Goal: Transaction & Acquisition: Obtain resource

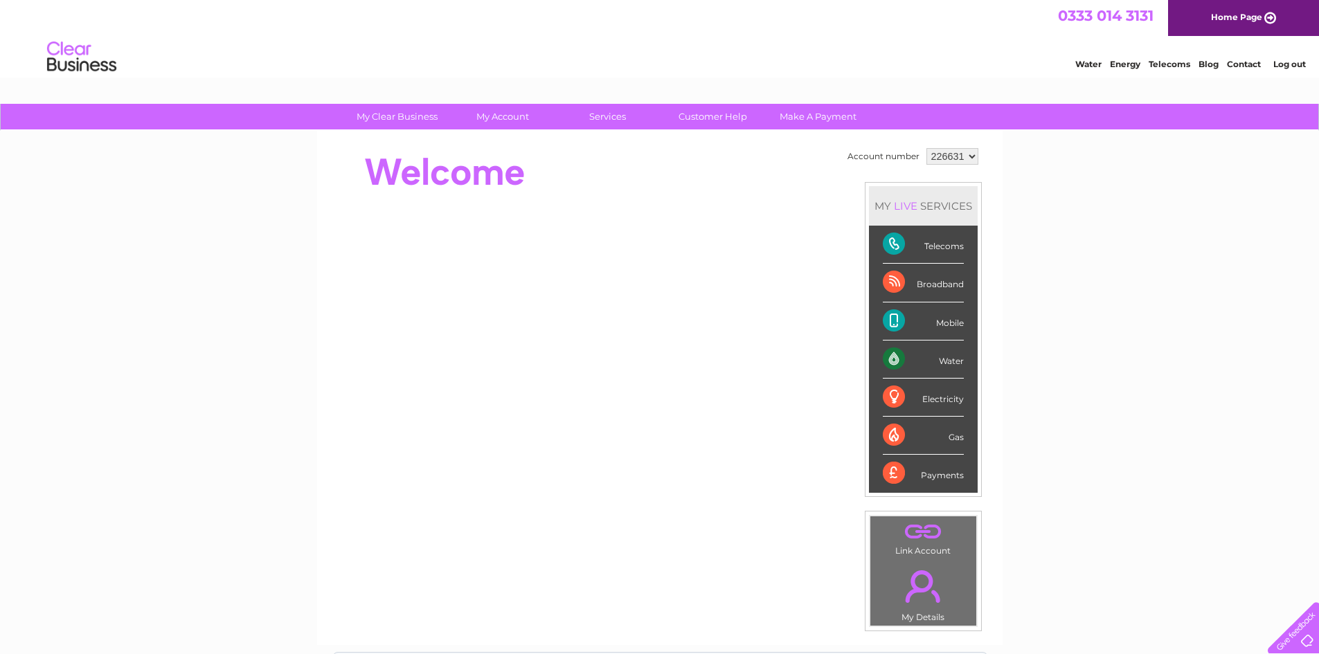
click at [919, 250] on div "Telecoms" at bounding box center [923, 245] width 81 height 38
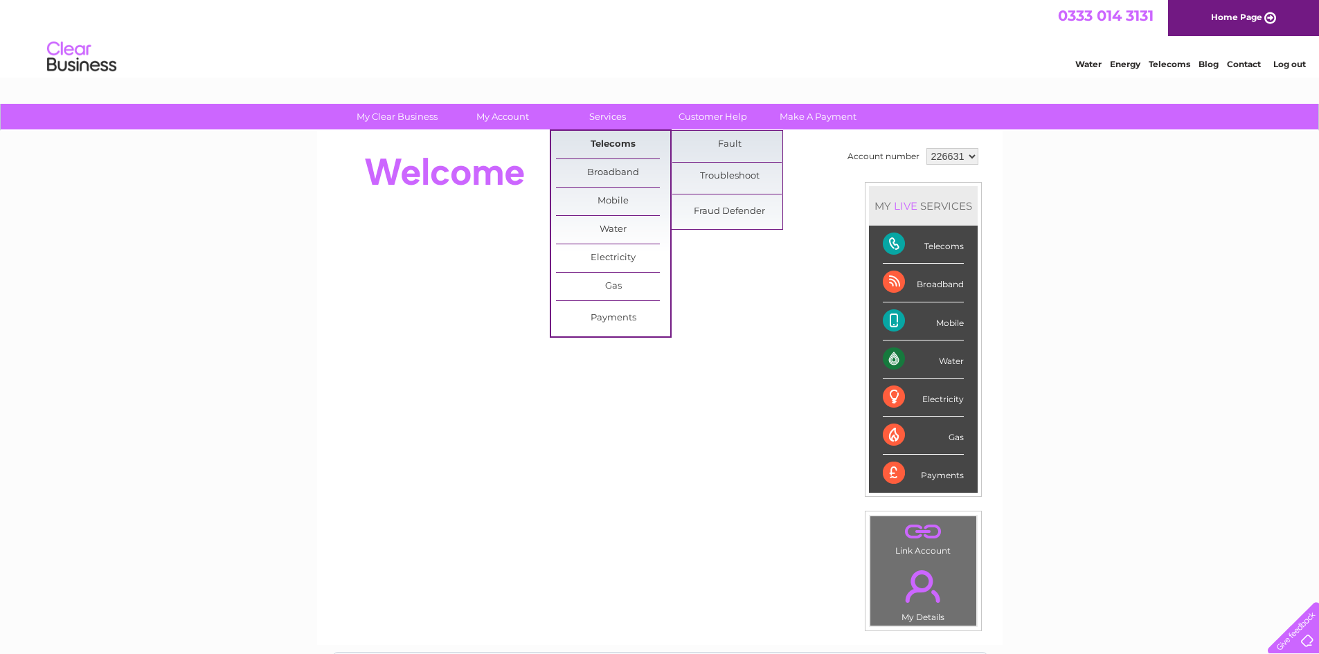
click at [614, 146] on link "Telecoms" at bounding box center [613, 145] width 114 height 28
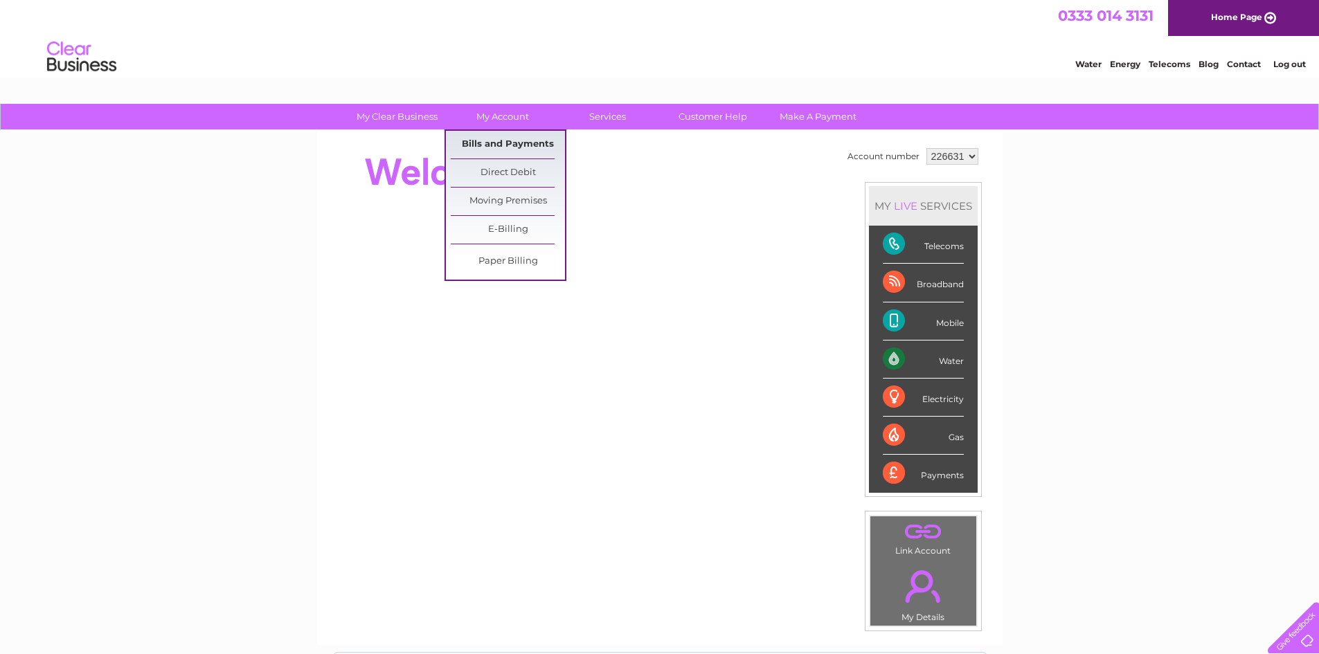
click at [507, 138] on link "Bills and Payments" at bounding box center [508, 145] width 114 height 28
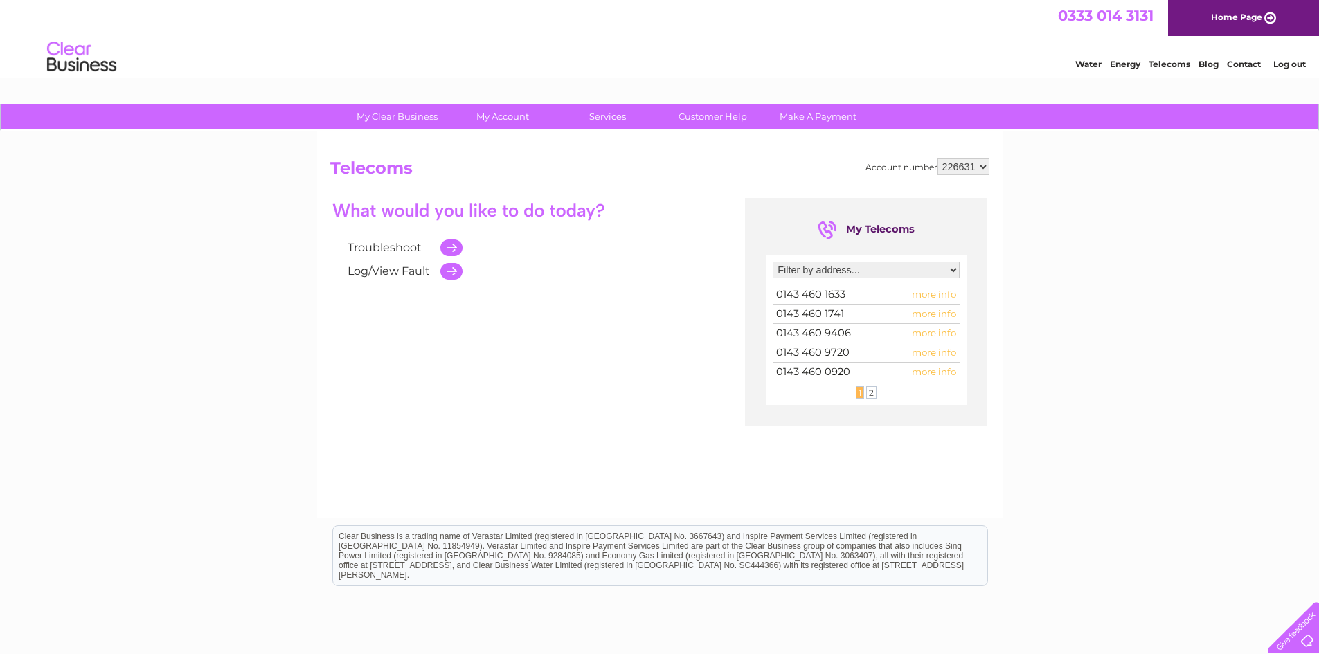
click at [937, 353] on span "more info" at bounding box center [934, 352] width 44 height 11
click at [953, 269] on select "Filter by address... Unit 5, Down to Earth, Hexham, Northumberland, NE46 1XL UN…" at bounding box center [866, 270] width 187 height 17
click at [1031, 255] on div "My Clear Business Login Details My Details My Preferences Link Account My Accou…" at bounding box center [659, 429] width 1319 height 651
click at [923, 368] on span "more info" at bounding box center [934, 371] width 44 height 11
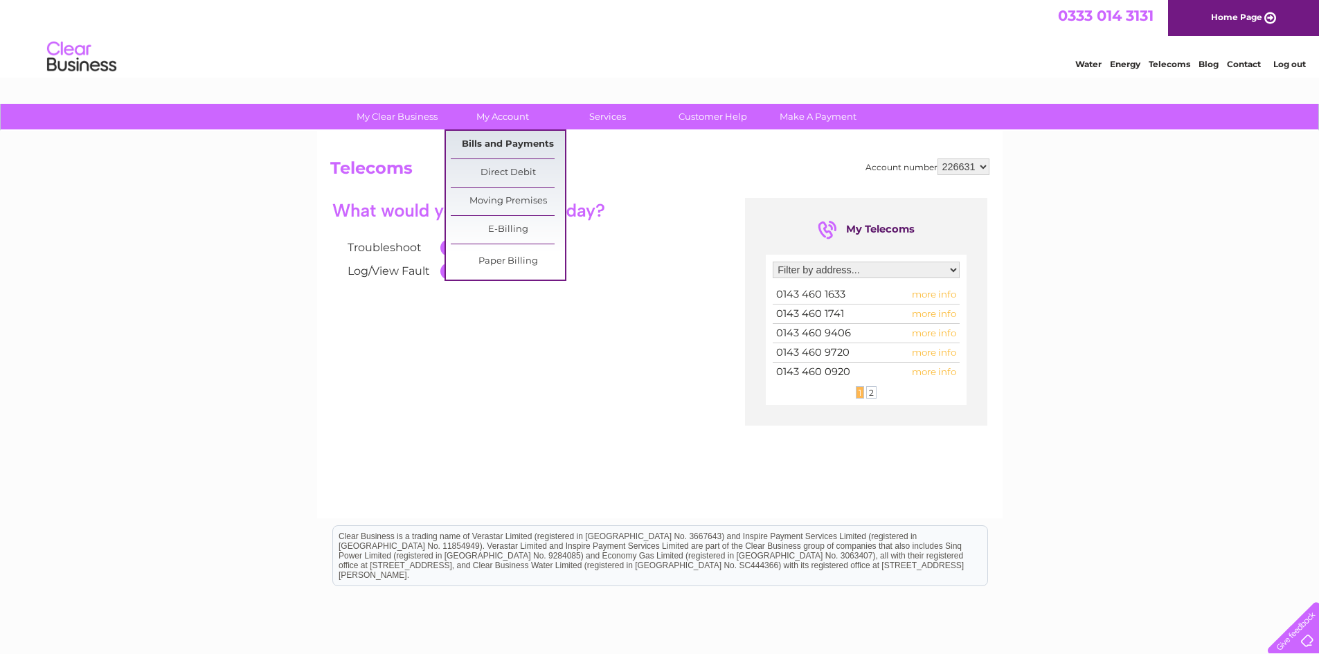
click at [512, 136] on link "Bills and Payments" at bounding box center [508, 145] width 114 height 28
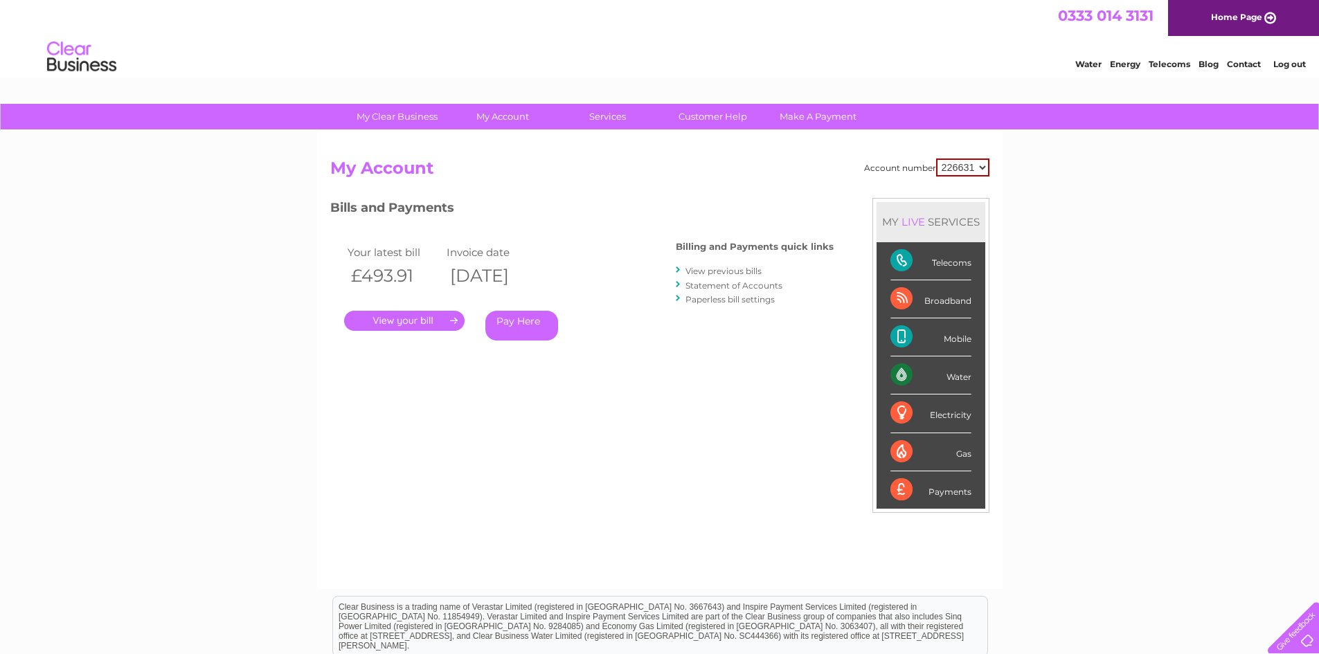
click at [699, 268] on link "View previous bills" at bounding box center [723, 271] width 76 height 10
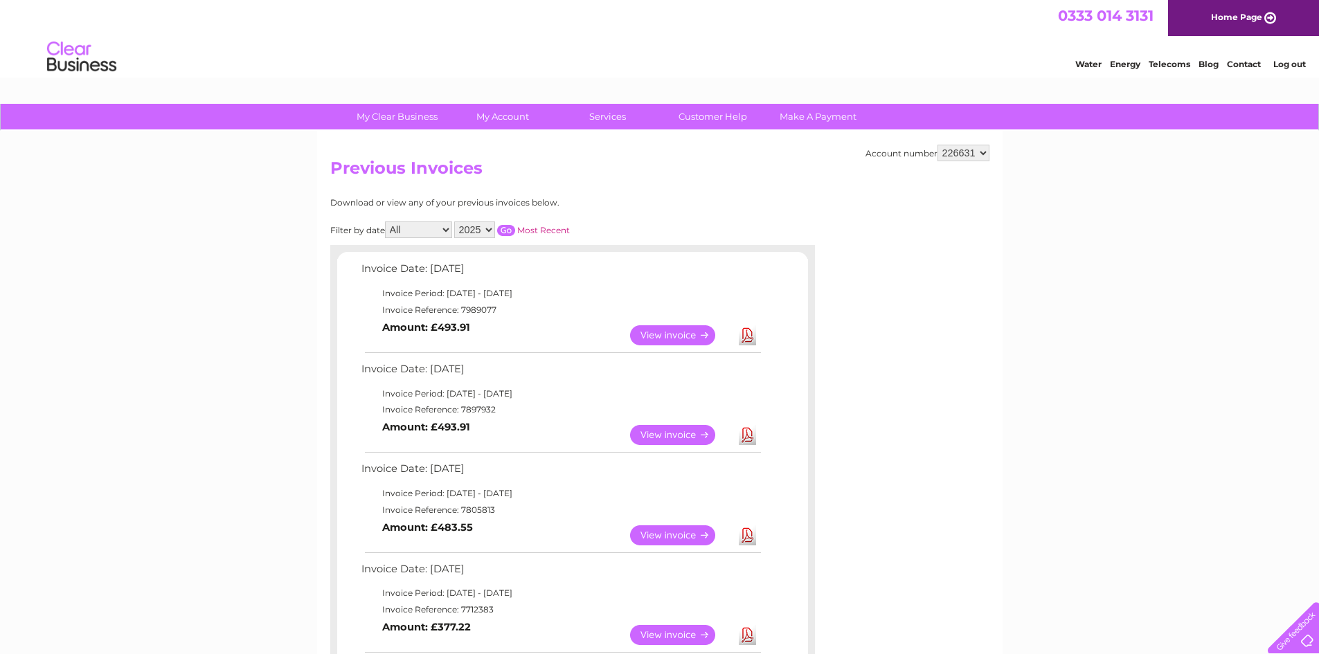
click at [664, 331] on link "View" at bounding box center [681, 335] width 102 height 20
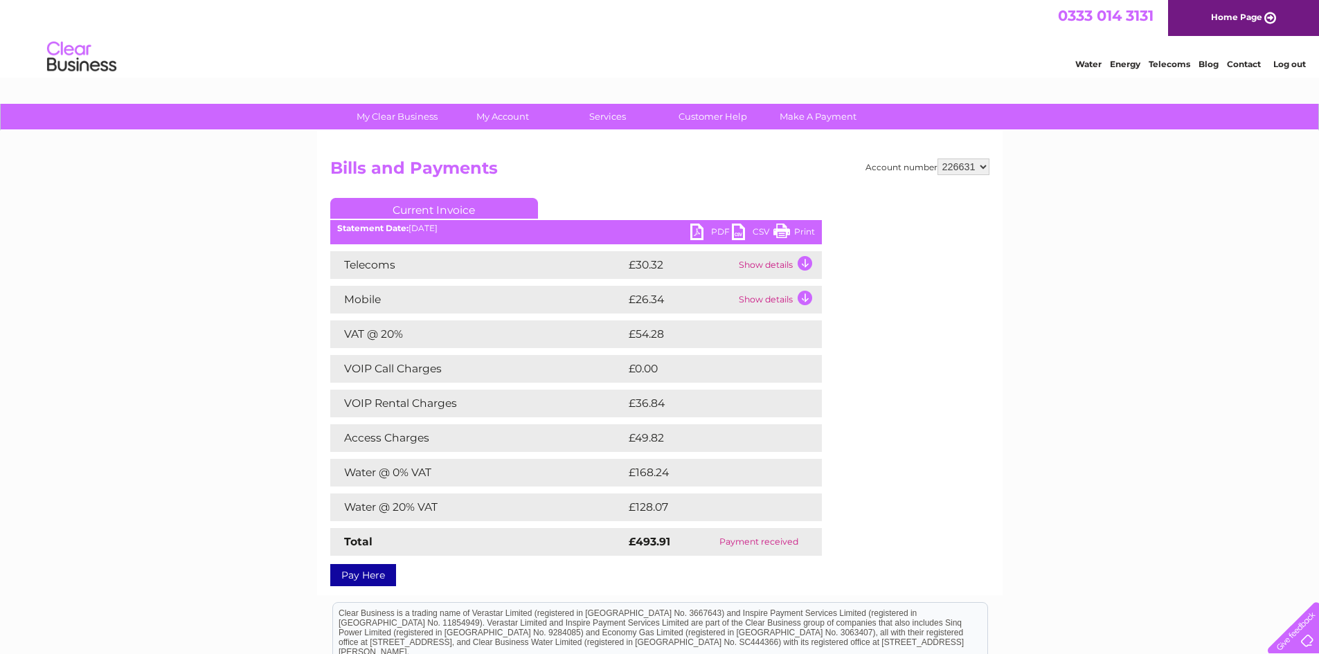
click at [806, 262] on td "Show details" at bounding box center [778, 265] width 87 height 28
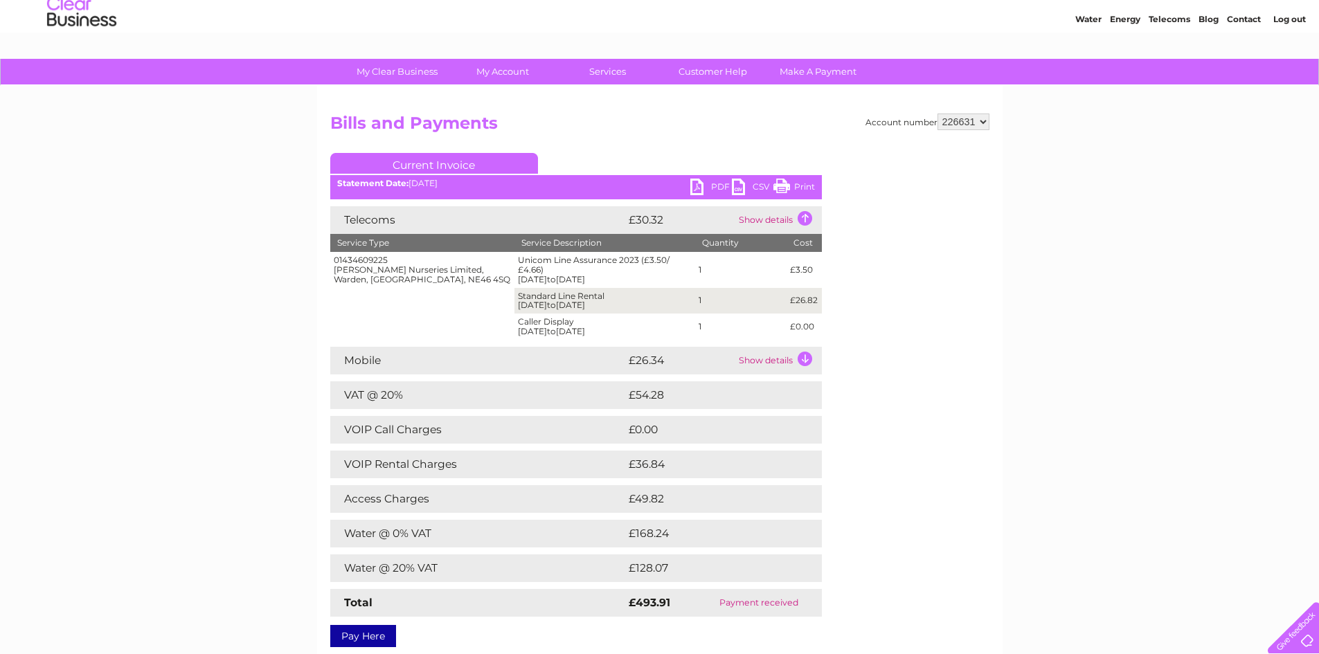
scroll to position [69, 0]
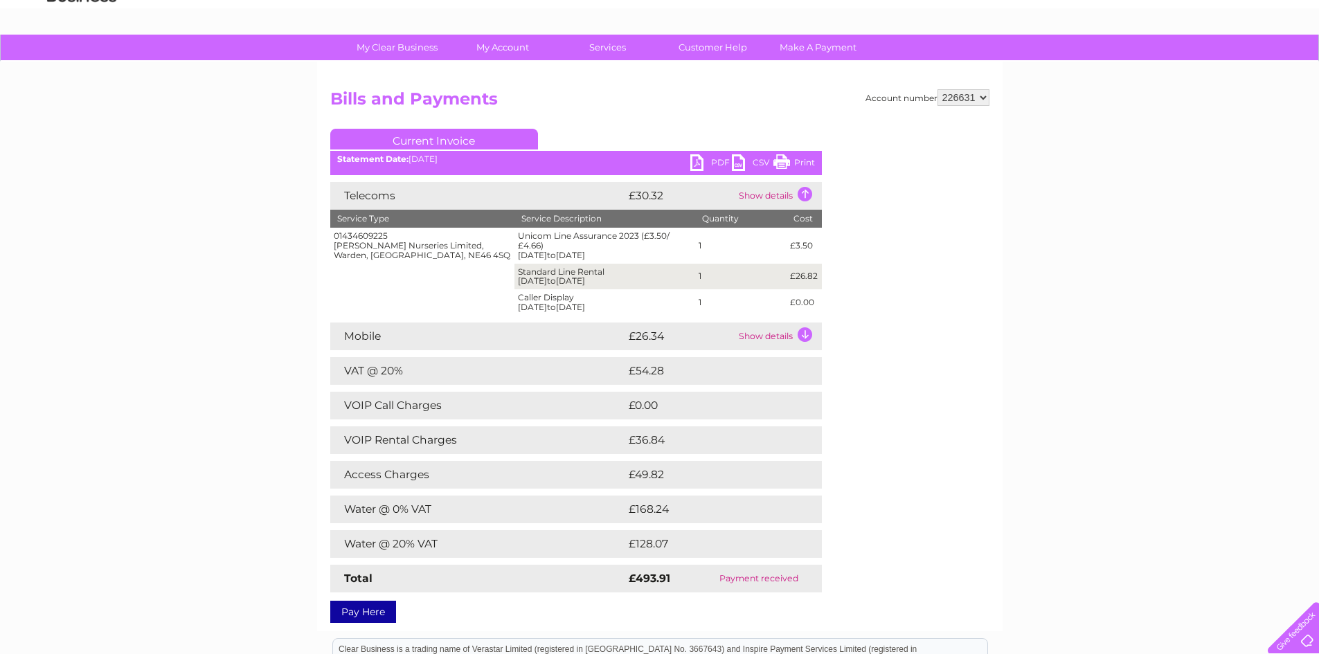
click at [697, 163] on link "PDF" at bounding box center [711, 164] width 42 height 20
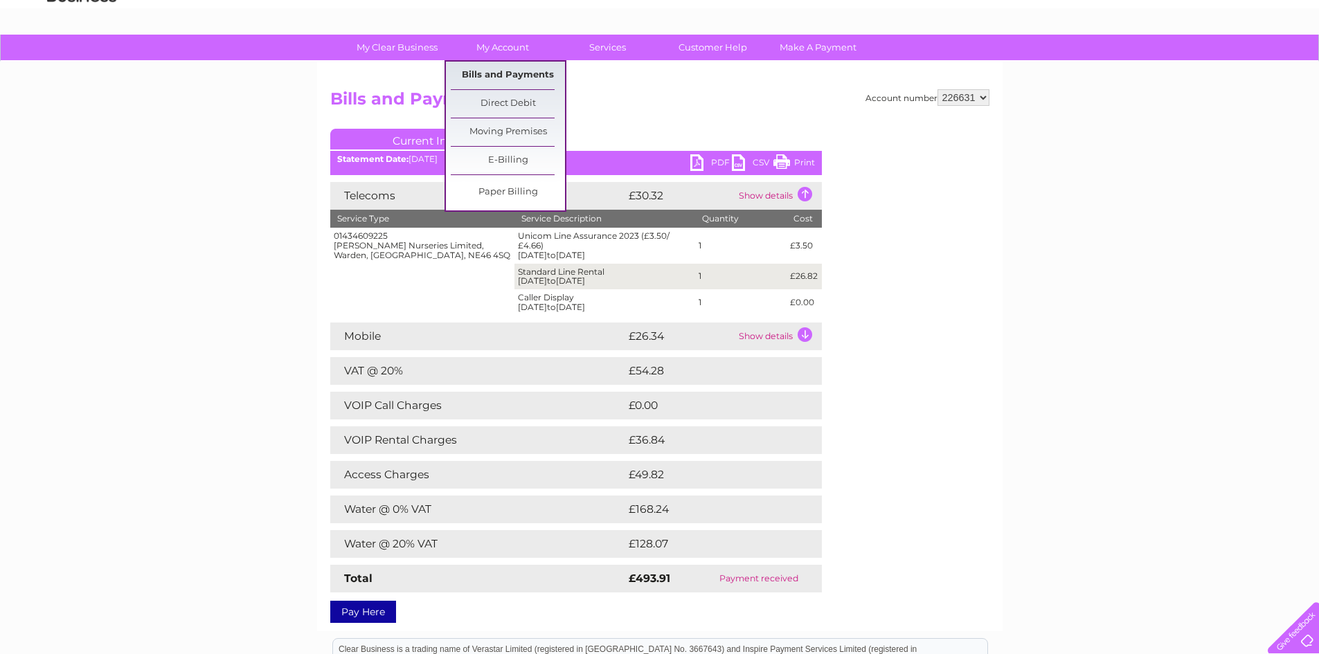
click at [488, 67] on link "Bills and Payments" at bounding box center [508, 76] width 114 height 28
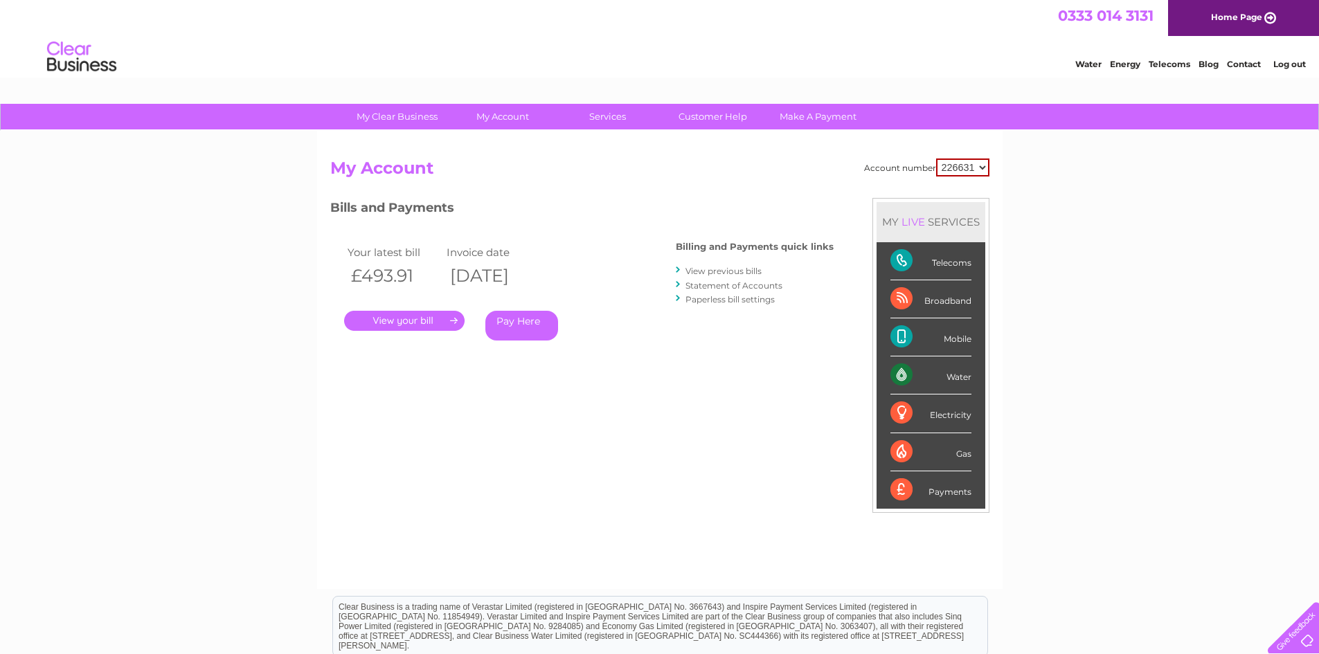
click at [701, 269] on link "View previous bills" at bounding box center [723, 271] width 76 height 10
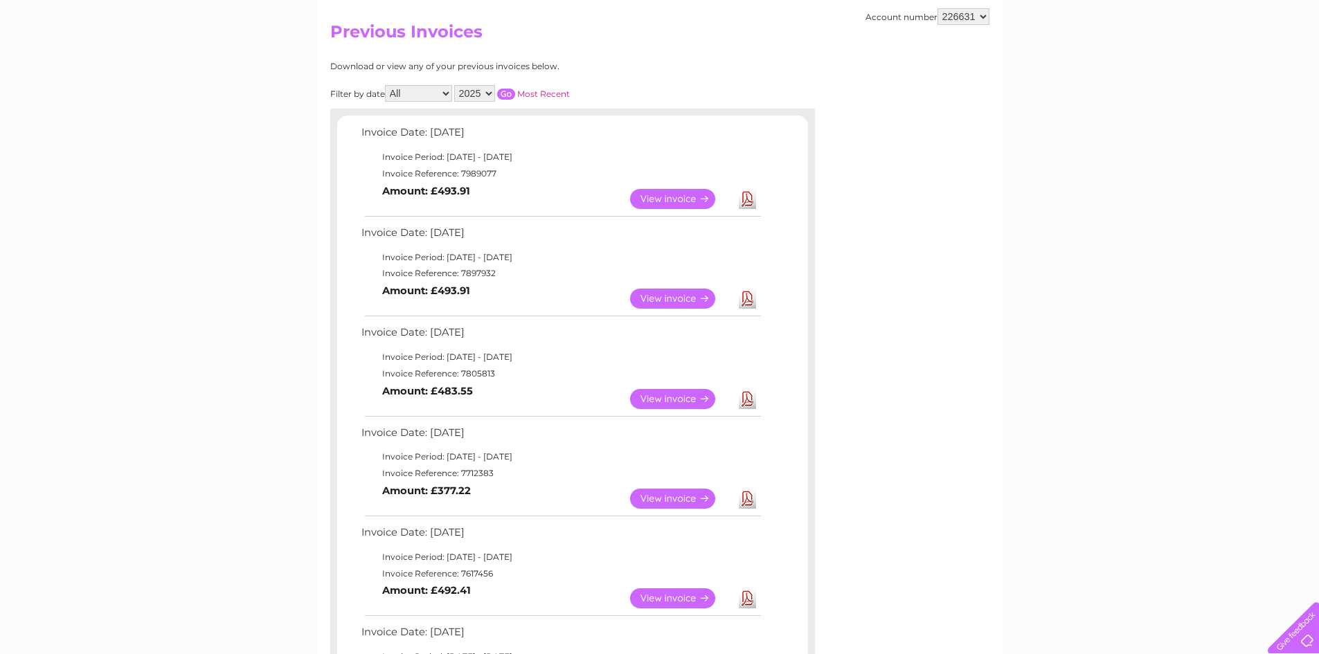
scroll to position [138, 0]
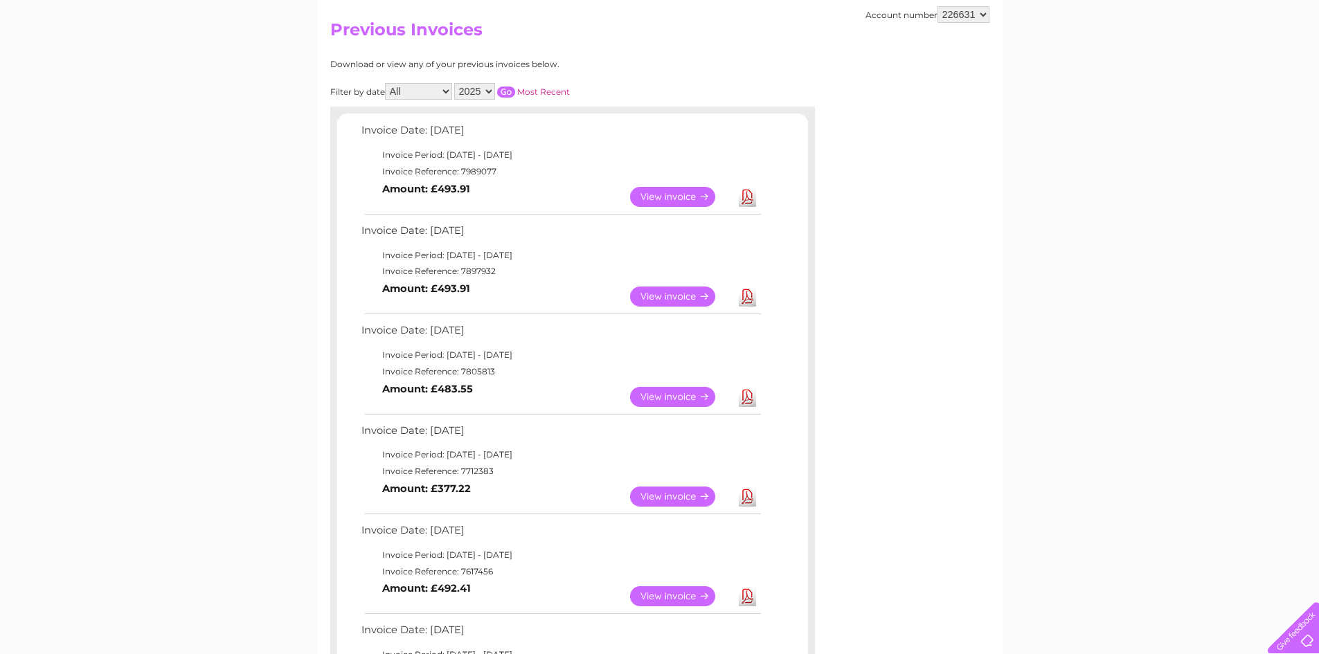
click at [679, 491] on link "View" at bounding box center [681, 497] width 102 height 20
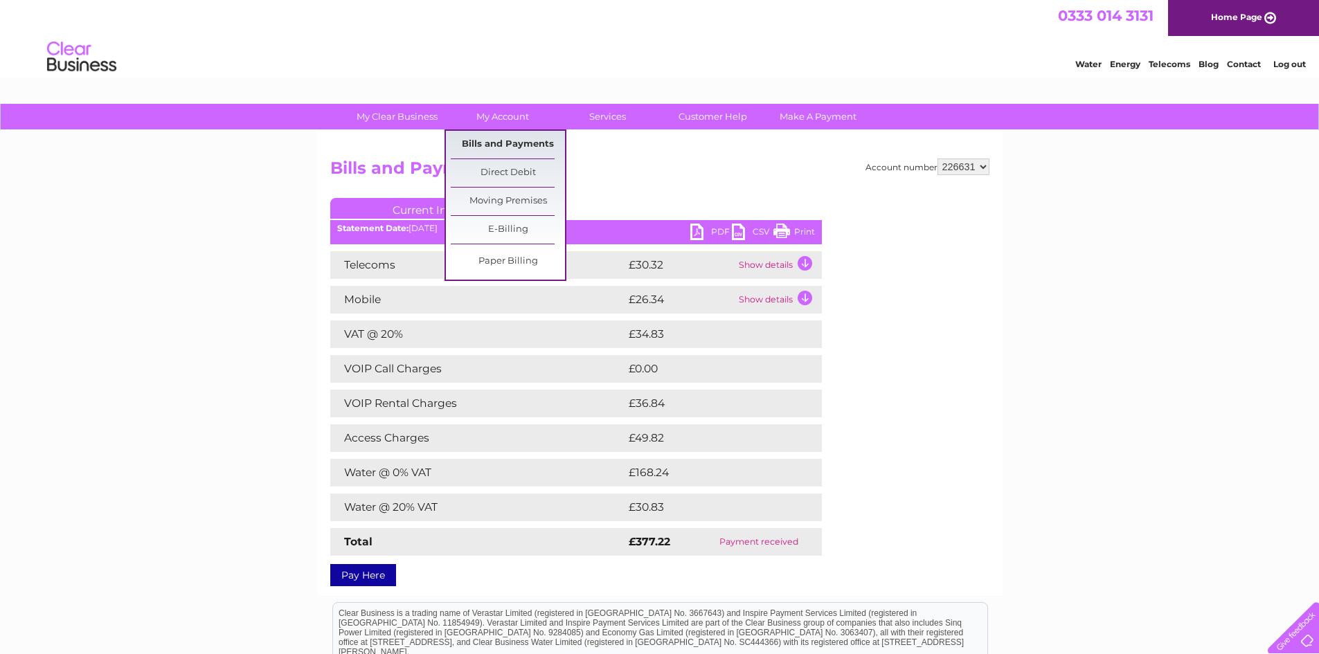
click at [514, 137] on link "Bills and Payments" at bounding box center [508, 145] width 114 height 28
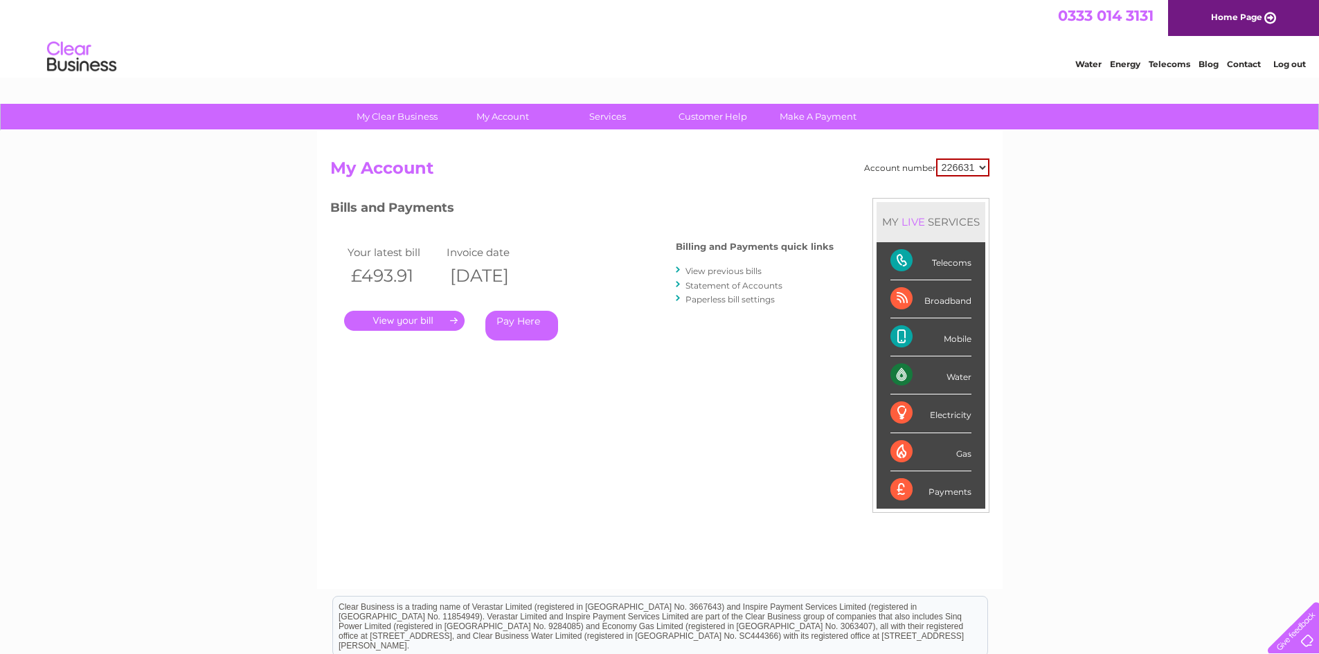
click at [705, 267] on link "View previous bills" at bounding box center [723, 271] width 76 height 10
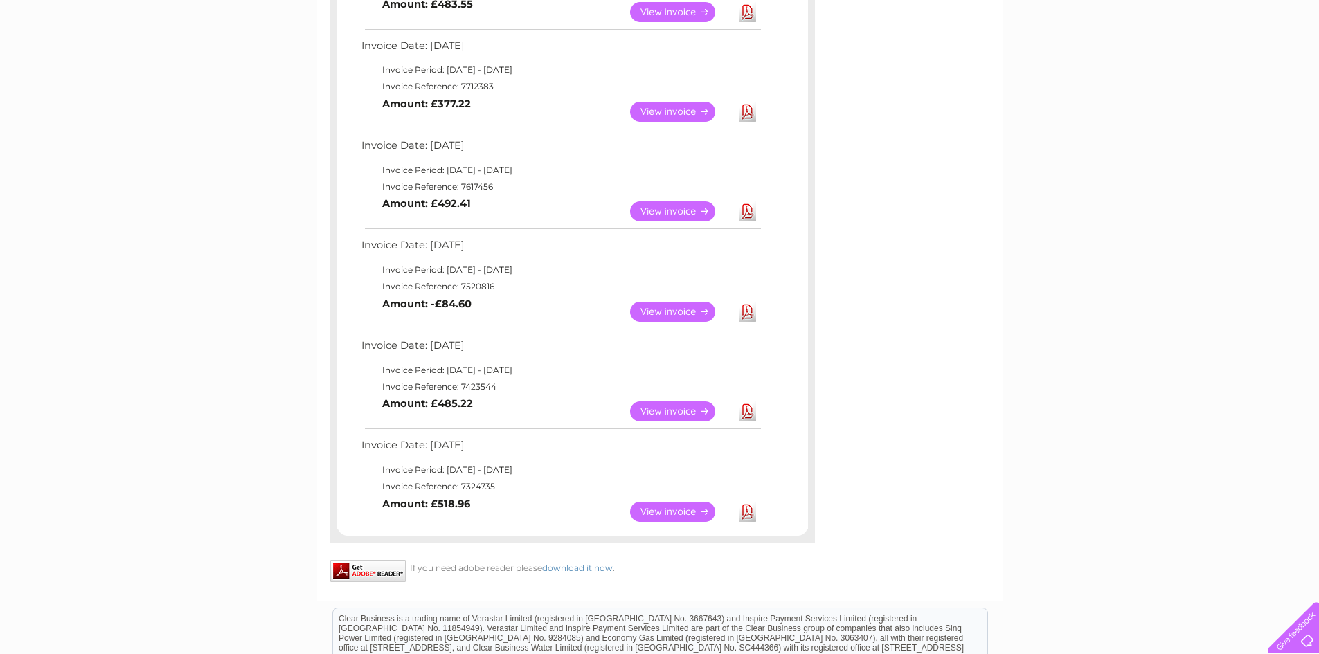
scroll to position [554, 0]
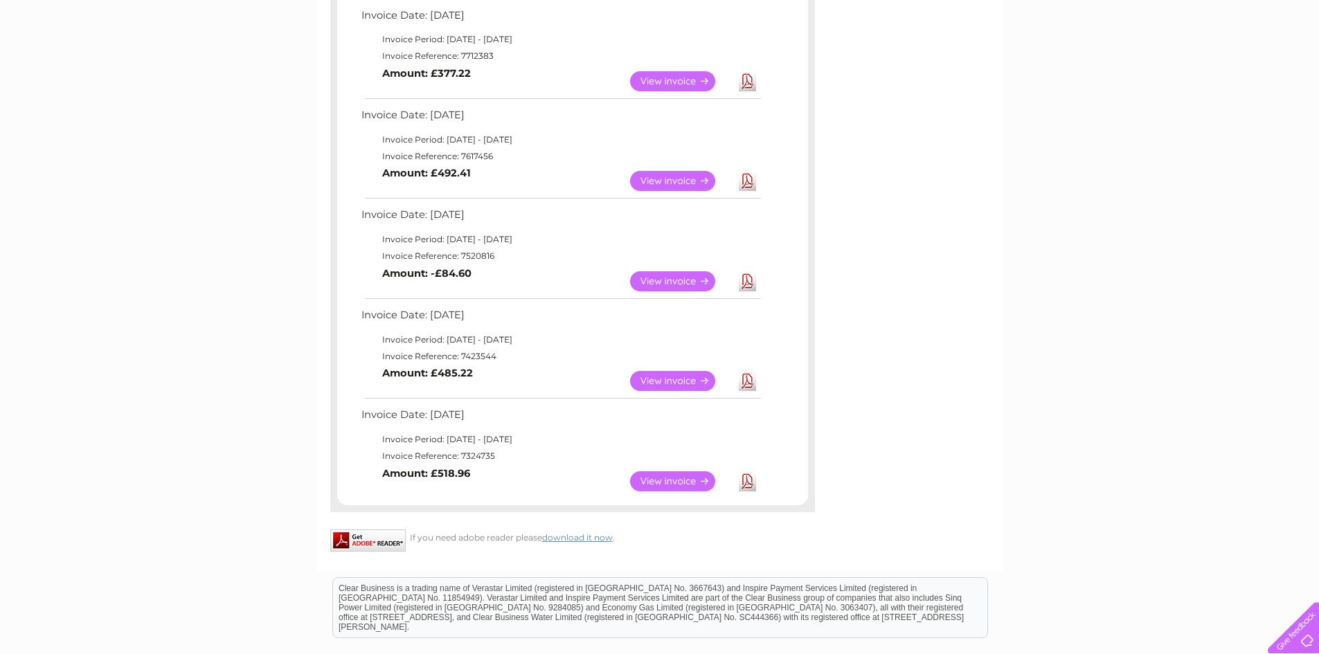
click at [676, 480] on link "View" at bounding box center [681, 481] width 102 height 20
